Goal: Task Accomplishment & Management: Manage account settings

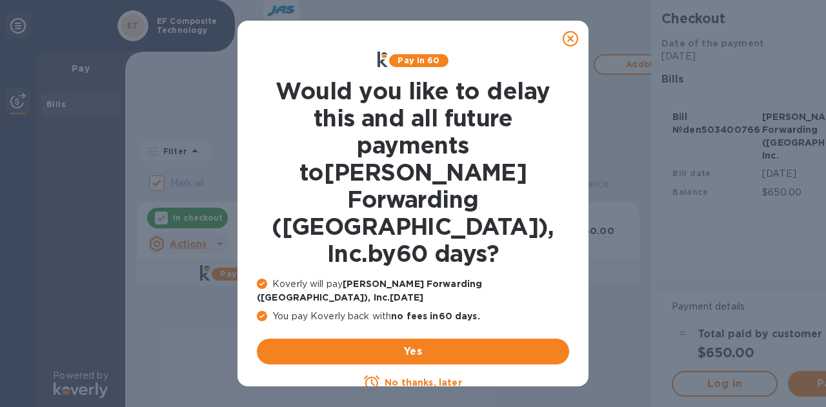
click at [403, 377] on u "No thanks, later" at bounding box center [423, 382] width 77 height 10
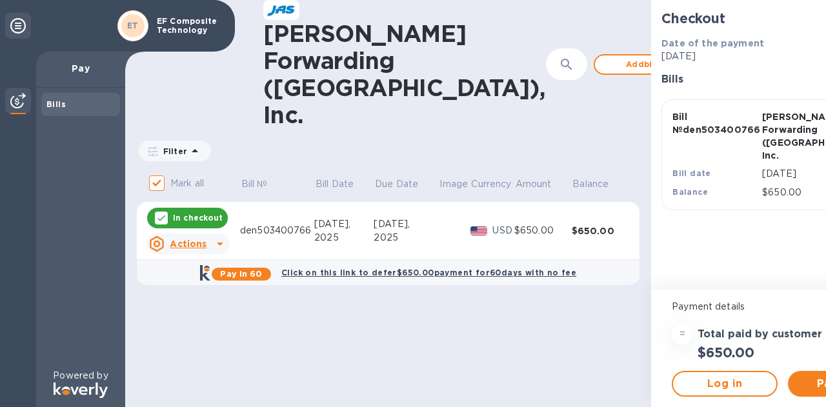
click at [218, 236] on icon at bounding box center [219, 243] width 15 height 15
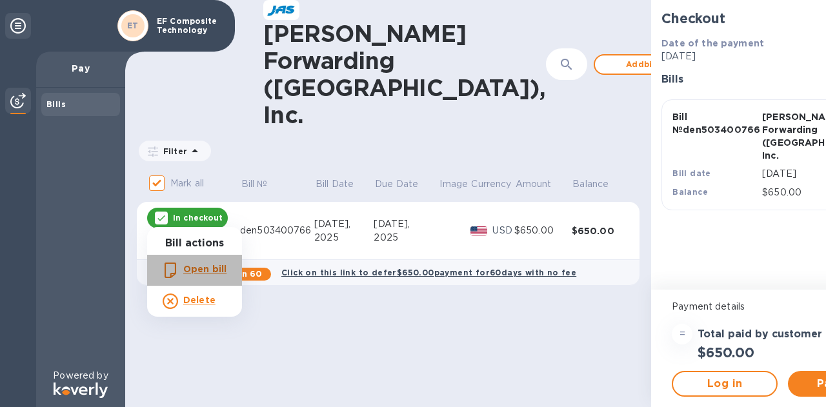
click at [206, 268] on b "Open bill" at bounding box center [204, 269] width 43 height 10
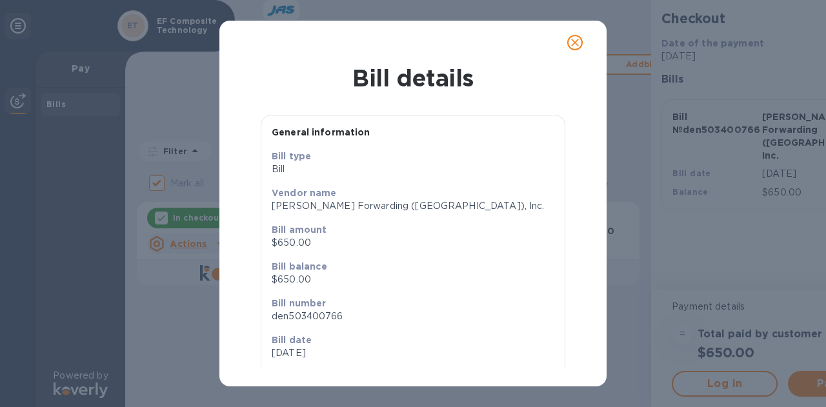
click at [322, 94] on div "Bill details" at bounding box center [413, 78] width 372 height 32
click at [574, 40] on icon "close" at bounding box center [574, 42] width 13 height 13
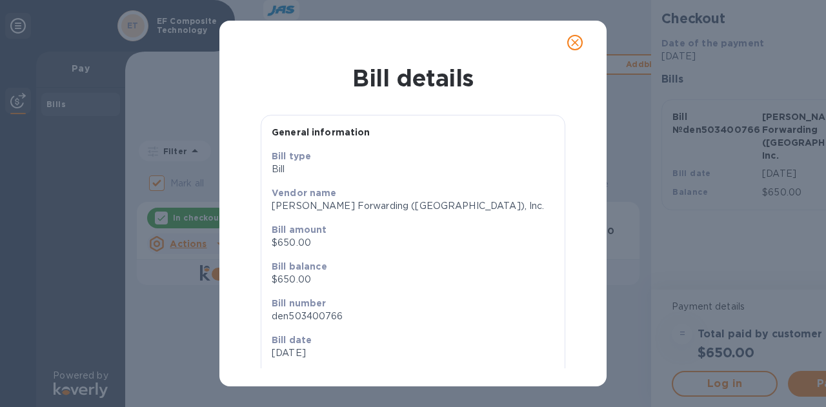
click at [735, 304] on div "Bill details General information Bill type Bill Vendor name JAS Forwarding (USA…" at bounding box center [413, 203] width 826 height 407
click at [574, 45] on icon "close" at bounding box center [574, 42] width 13 height 13
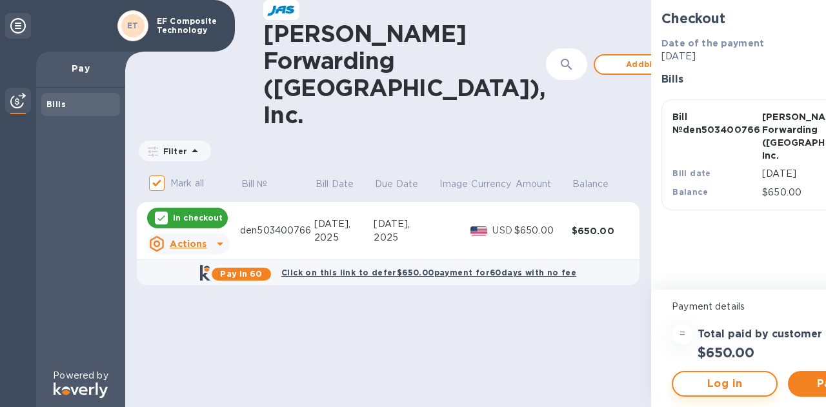
click at [683, 385] on span "Log in" at bounding box center [724, 383] width 83 height 15
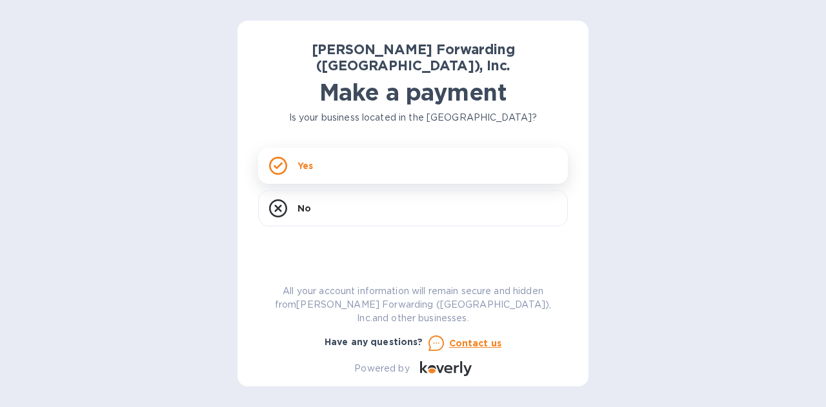
click at [310, 159] on p "Yes" at bounding box center [304, 165] width 15 height 13
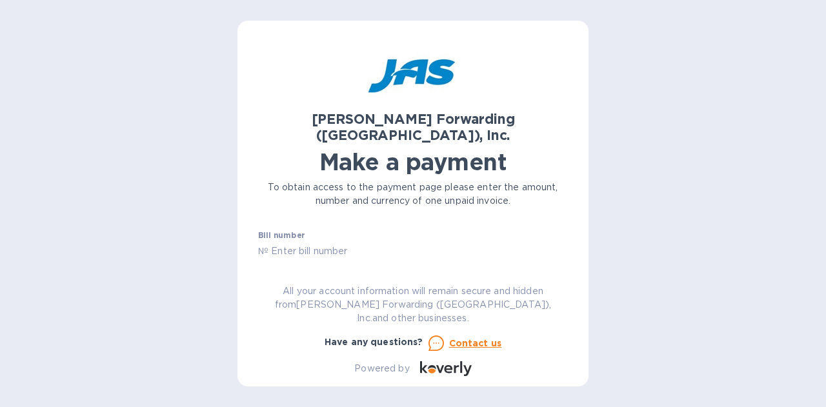
click at [569, 269] on div "JAS Forwarding (USA), Inc. Make a payment To obtain access to the payment page …" at bounding box center [412, 204] width 351 height 366
click at [562, 279] on icon at bounding box center [559, 286] width 15 height 15
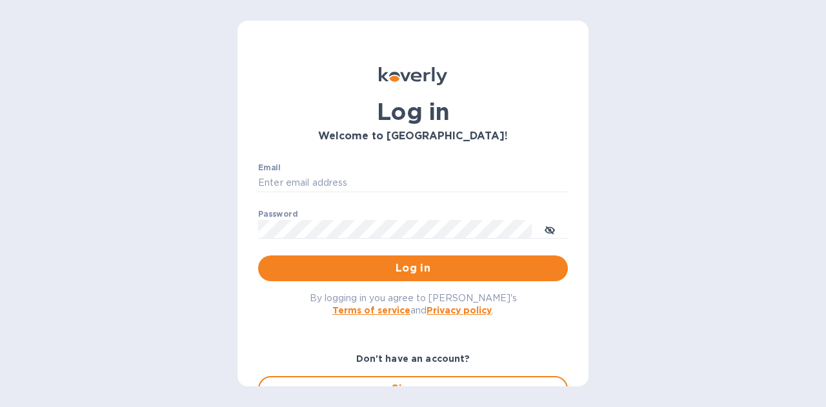
type input "[EMAIL_ADDRESS][DOMAIN_NAME]"
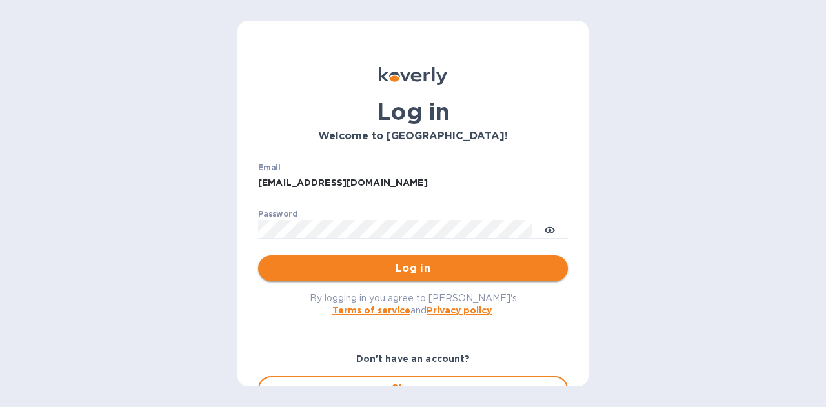
click at [383, 271] on span "Log in" at bounding box center [412, 268] width 289 height 15
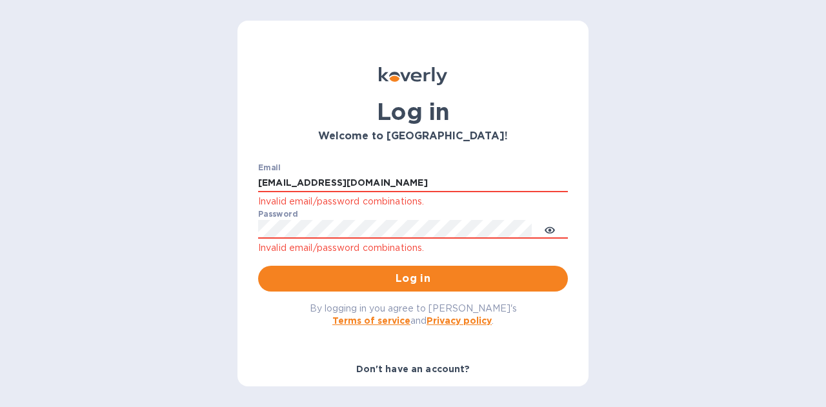
click at [809, 20] on div at bounding box center [413, 29] width 826 height 58
click at [799, 27] on div at bounding box center [413, 29] width 826 height 58
